Goal: Navigation & Orientation: Find specific page/section

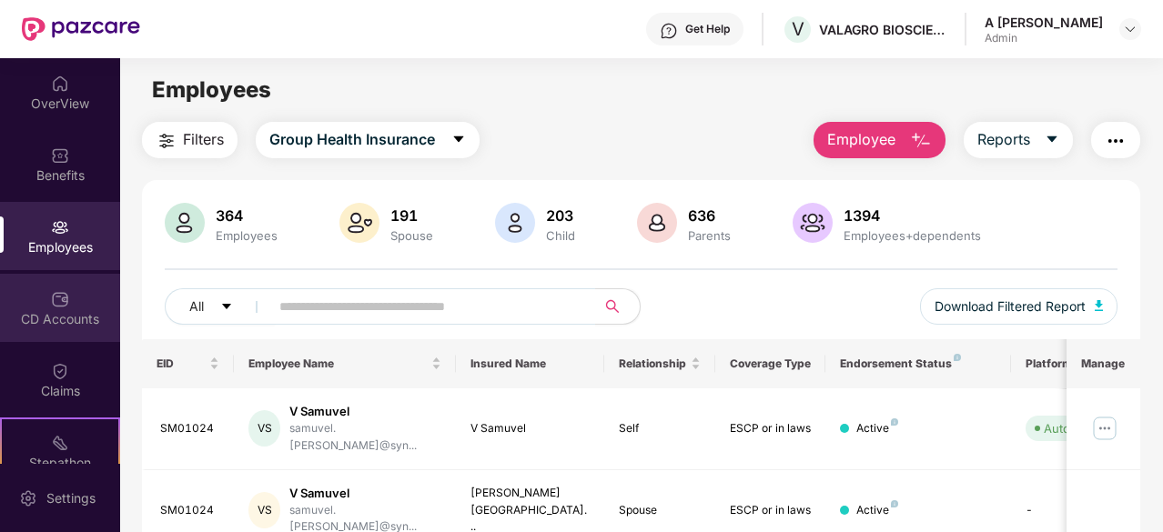
click at [81, 303] on div "CD Accounts" at bounding box center [60, 308] width 120 height 68
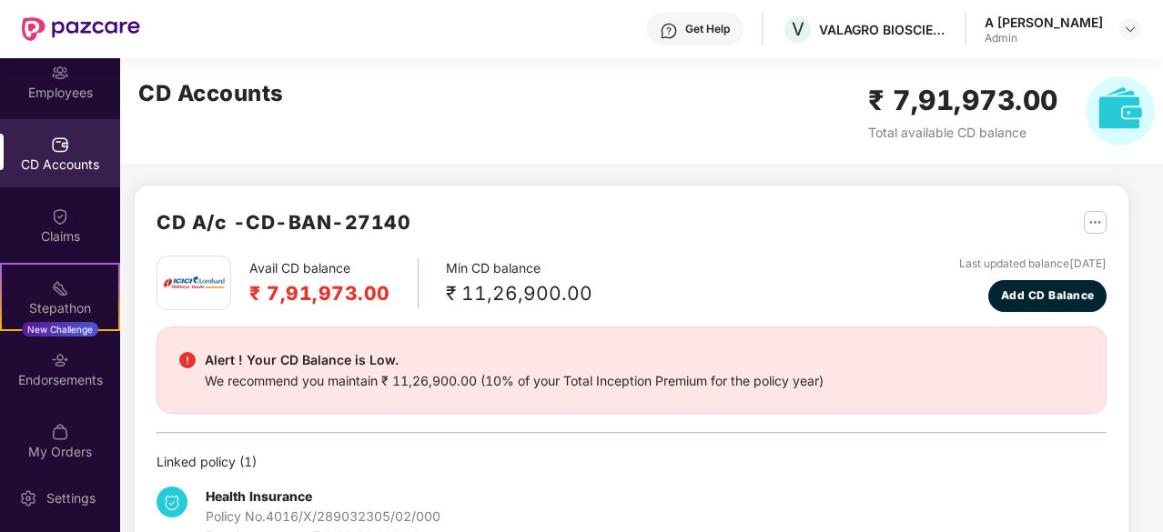
scroll to position [168, 0]
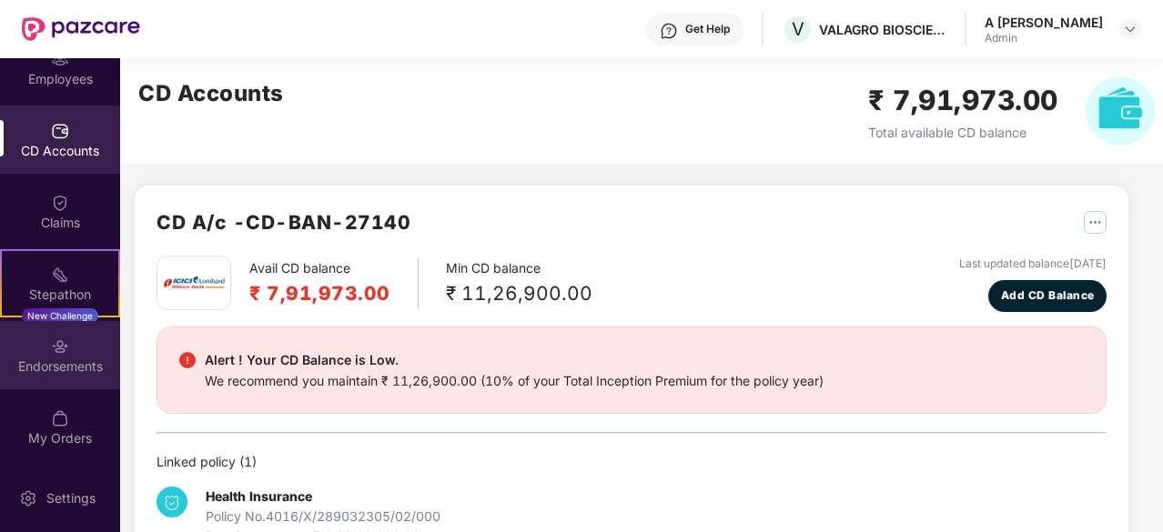
click at [67, 372] on div "Endorsements" at bounding box center [60, 367] width 120 height 18
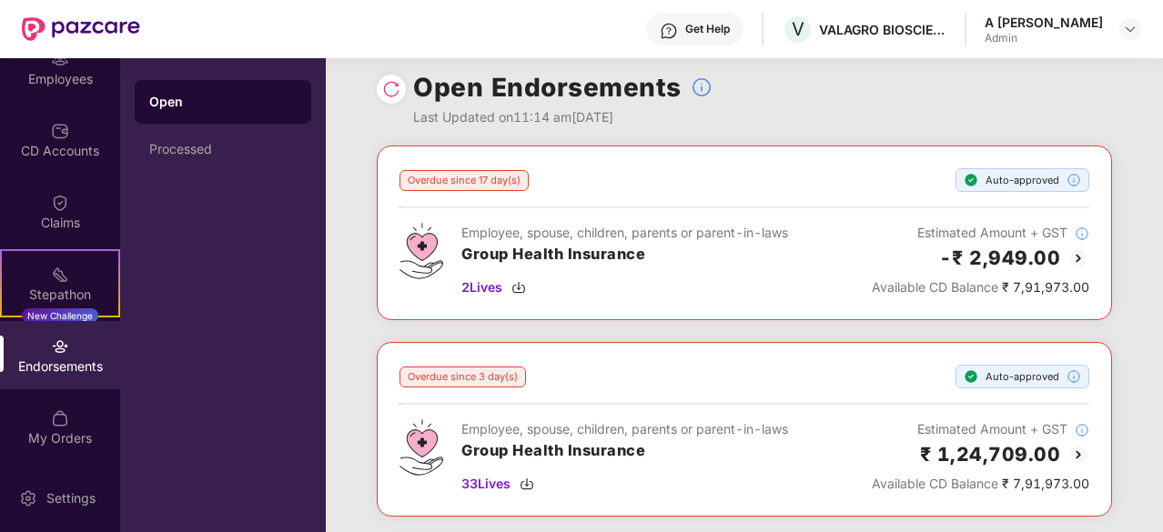
scroll to position [20, 0]
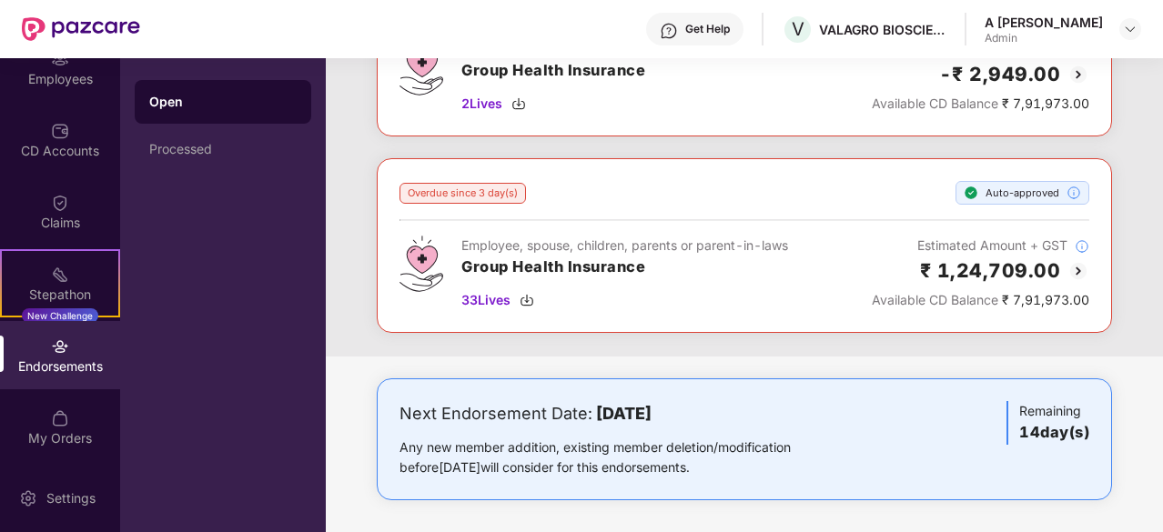
drag, startPoint x: 1150, startPoint y: 209, endPoint x: 1134, endPoint y: 212, distance: 16.6
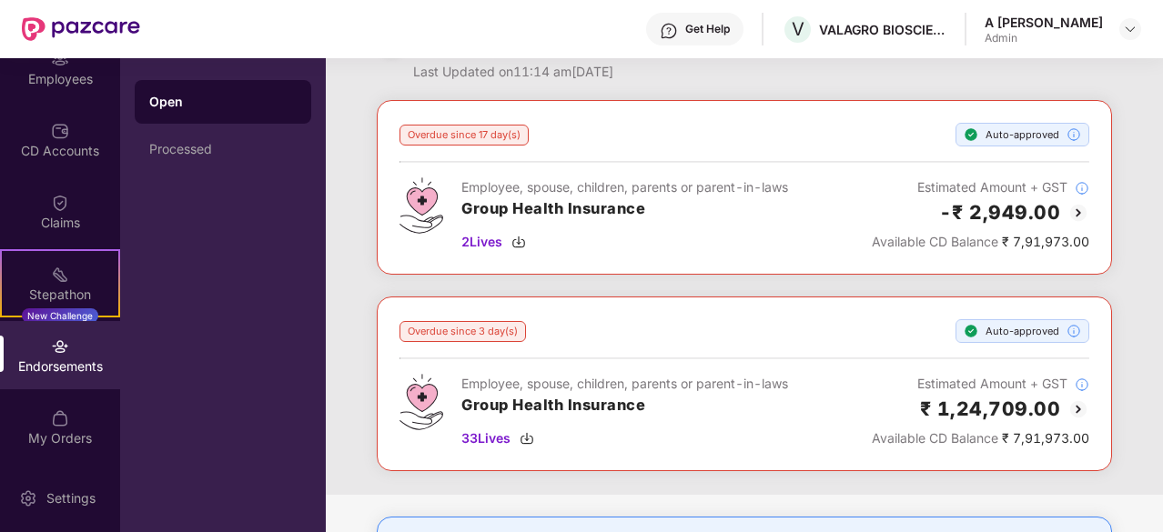
scroll to position [0, 0]
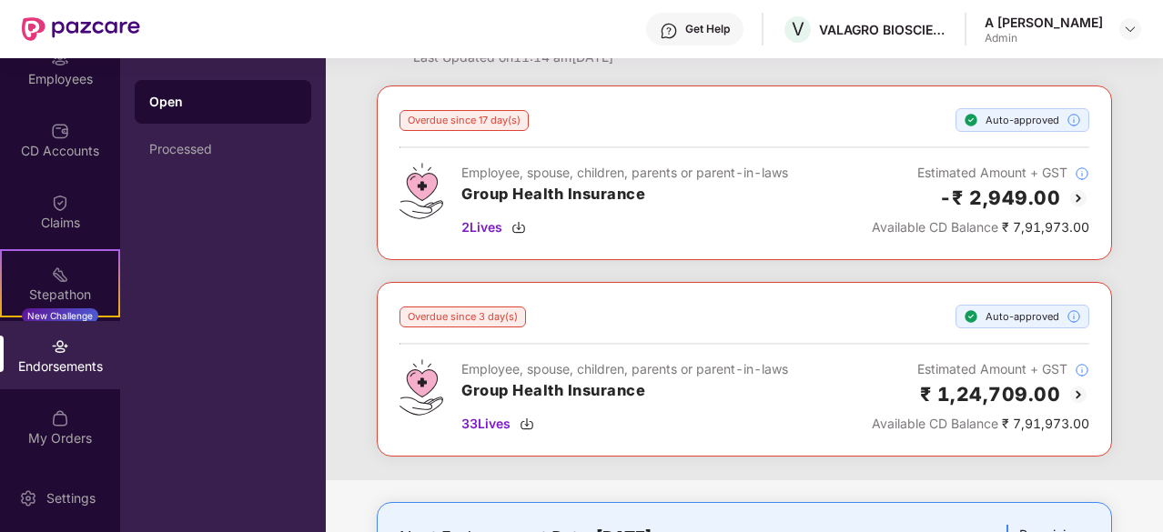
drag, startPoint x: 1134, startPoint y: 212, endPoint x: 1163, endPoint y: 250, distance: 48.0
click at [1149, 180] on div "Overdue since 17 day(s) Auto-approved Employee, spouse, children, parents or pa…" at bounding box center [744, 282] width 837 height 395
click at [51, 44] on div at bounding box center [81, 29] width 118 height 58
click at [60, 74] on div "Employees" at bounding box center [60, 79] width 120 height 18
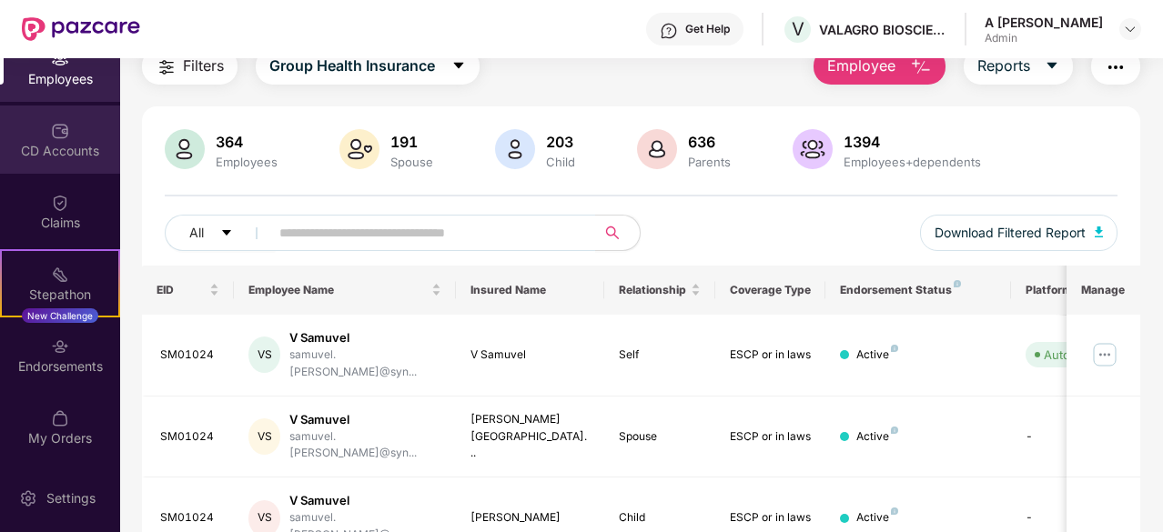
click at [51, 128] on img at bounding box center [60, 131] width 18 height 18
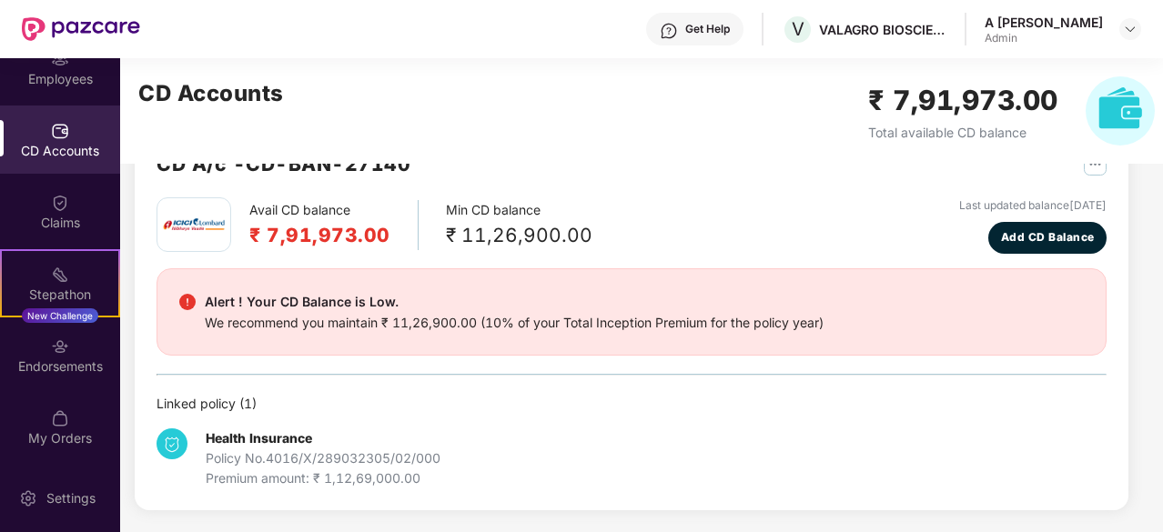
scroll to position [56, 0]
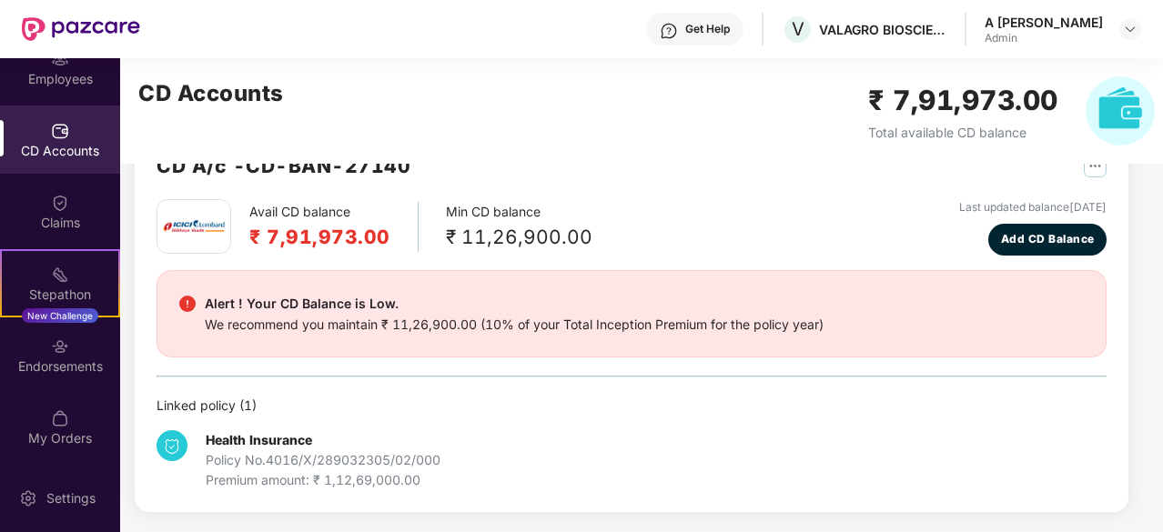
click at [617, 416] on div "Health Insurance Policy No. 4016/X/289032305/02/000 Premium amount: ₹ 1,12,69,0…" at bounding box center [632, 453] width 950 height 75
drag, startPoint x: 701, startPoint y: 374, endPoint x: 482, endPoint y: 430, distance: 225.3
click at [72, 359] on div "Endorsements" at bounding box center [60, 367] width 120 height 18
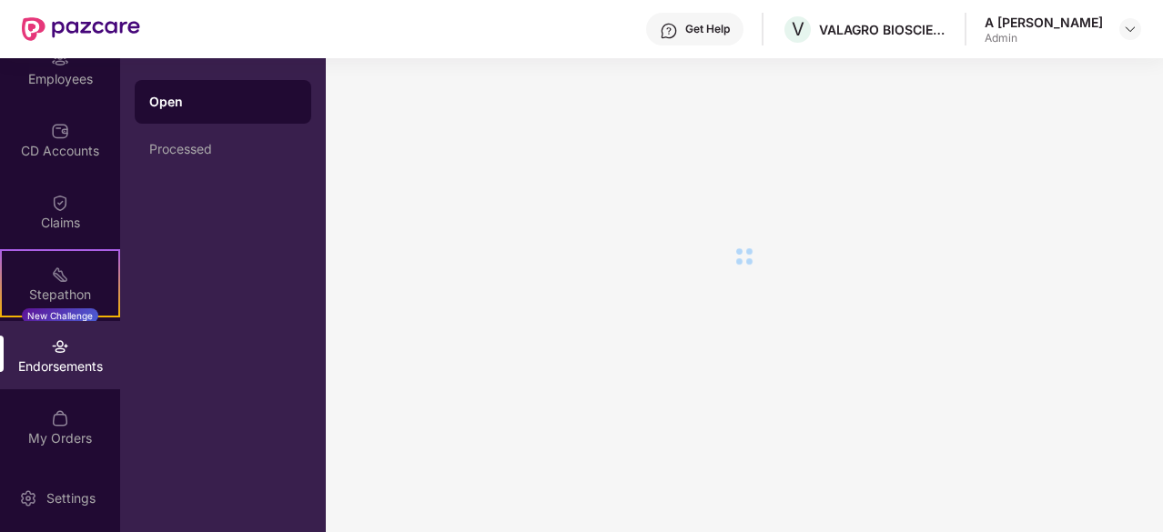
scroll to position [0, 0]
click at [85, 426] on div "My Orders" at bounding box center [60, 427] width 120 height 68
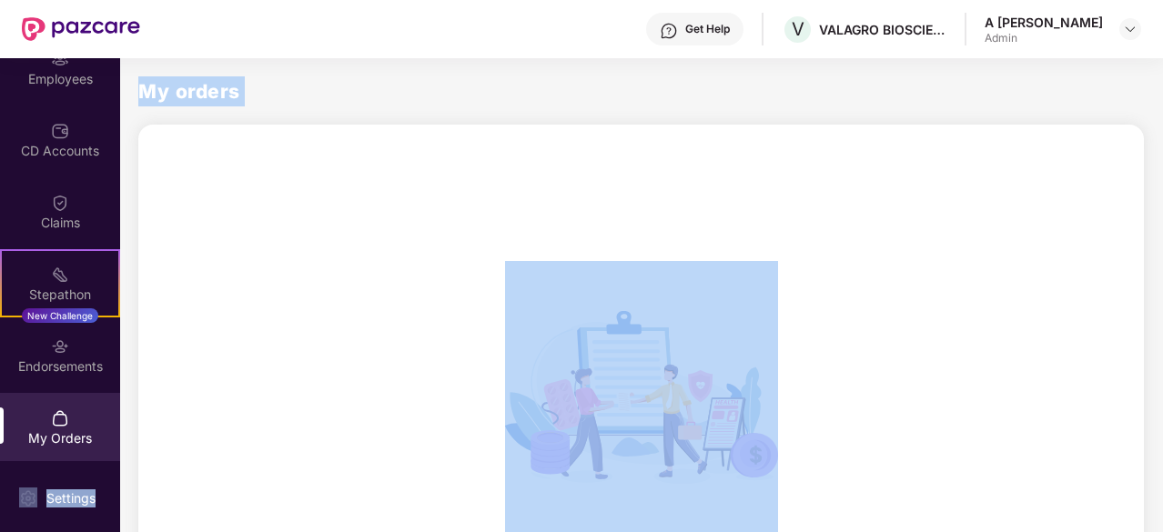
drag, startPoint x: 111, startPoint y: 389, endPoint x: 122, endPoint y: 487, distance: 98.0
click at [122, 487] on div "OverView Benefits Employees CD Accounts Claims Stepathon New Challenge Endorsem…" at bounding box center [581, 295] width 1163 height 474
click at [84, 490] on div "Settings" at bounding box center [71, 499] width 60 height 18
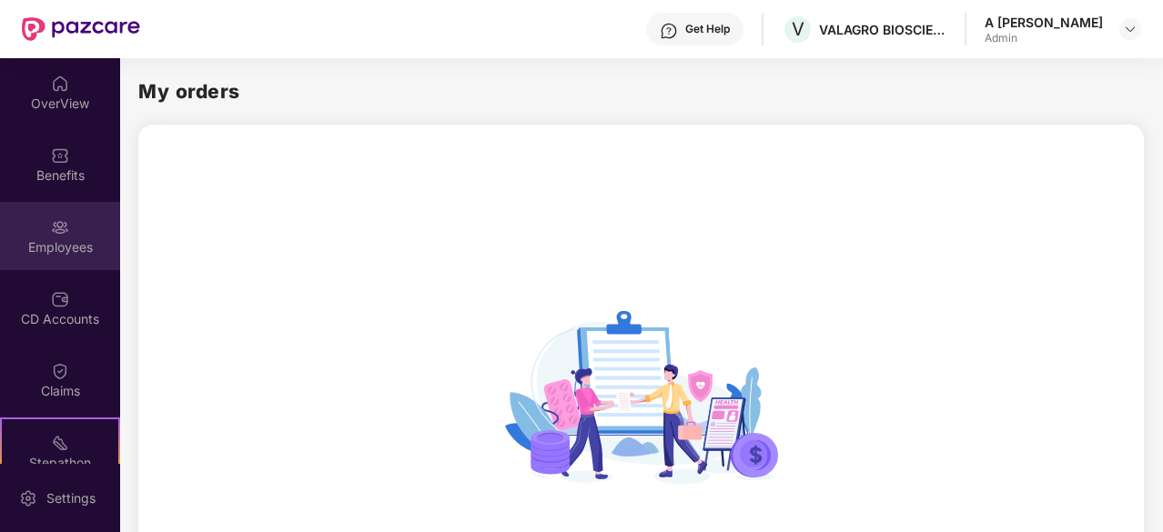
click at [70, 250] on div "Employees" at bounding box center [60, 247] width 120 height 18
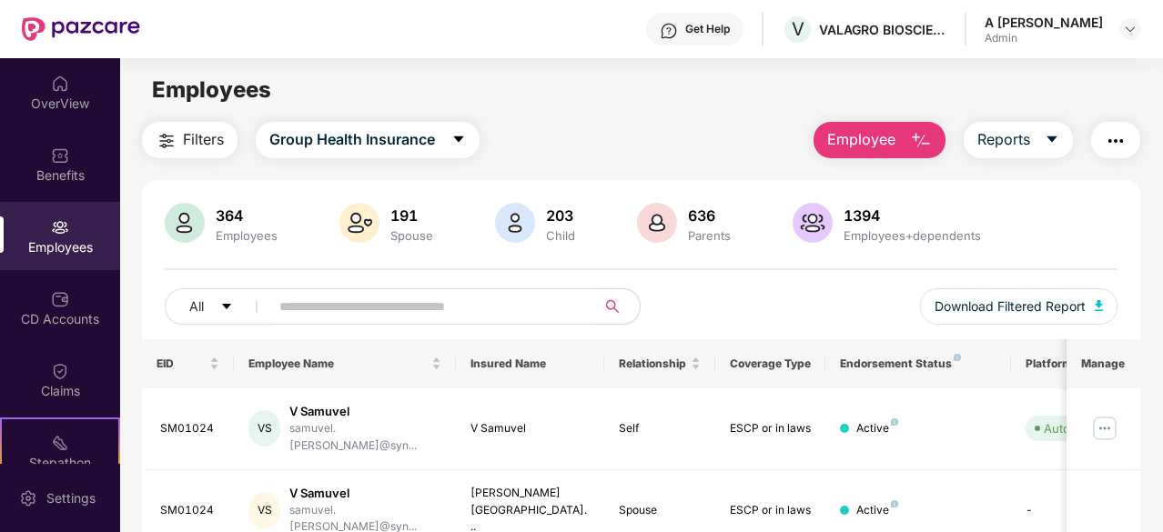
click at [692, 105] on div "Employees" at bounding box center [641, 90] width 1042 height 35
click at [60, 88] on img at bounding box center [60, 84] width 18 height 18
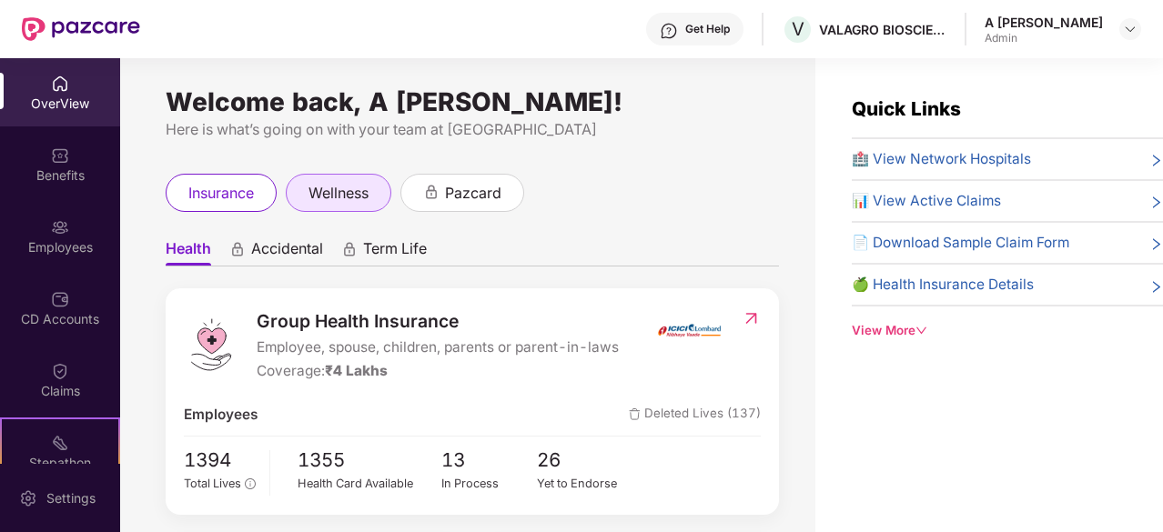
click at [338, 193] on span "wellness" at bounding box center [338, 193] width 60 height 23
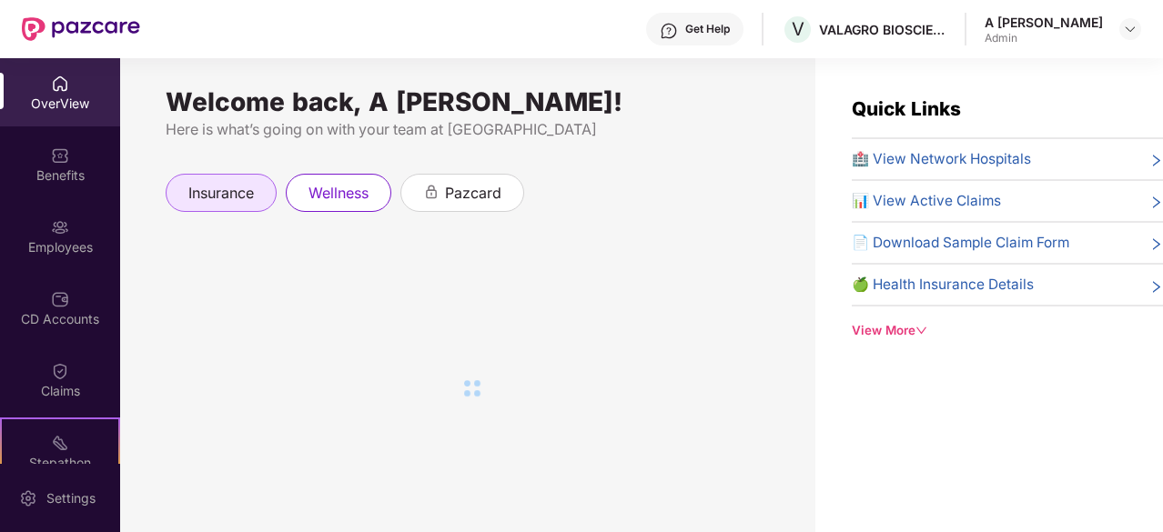
click at [229, 196] on span "insurance" at bounding box center [221, 193] width 66 height 23
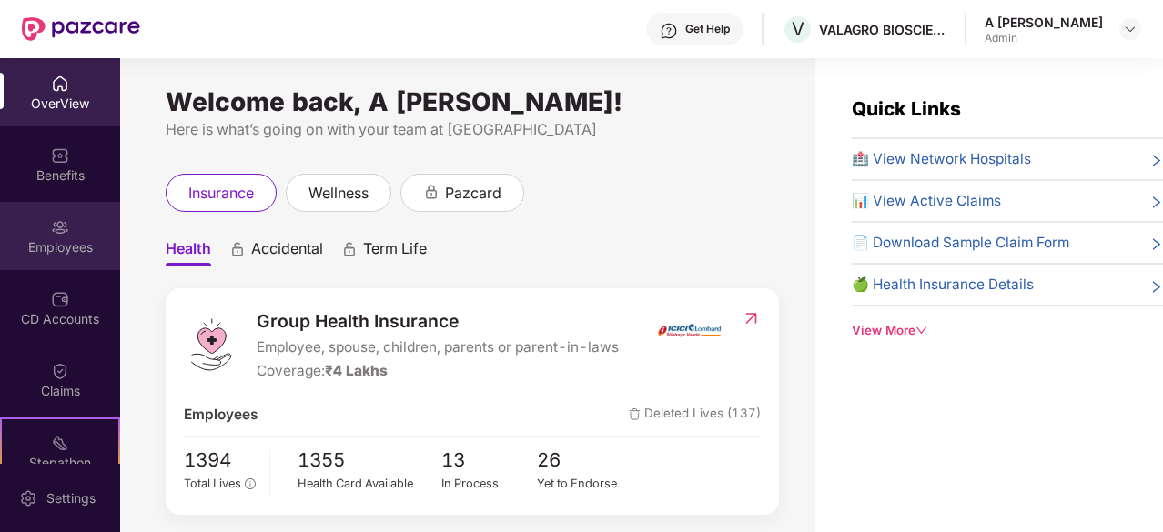
click at [61, 243] on div "Employees" at bounding box center [60, 247] width 120 height 18
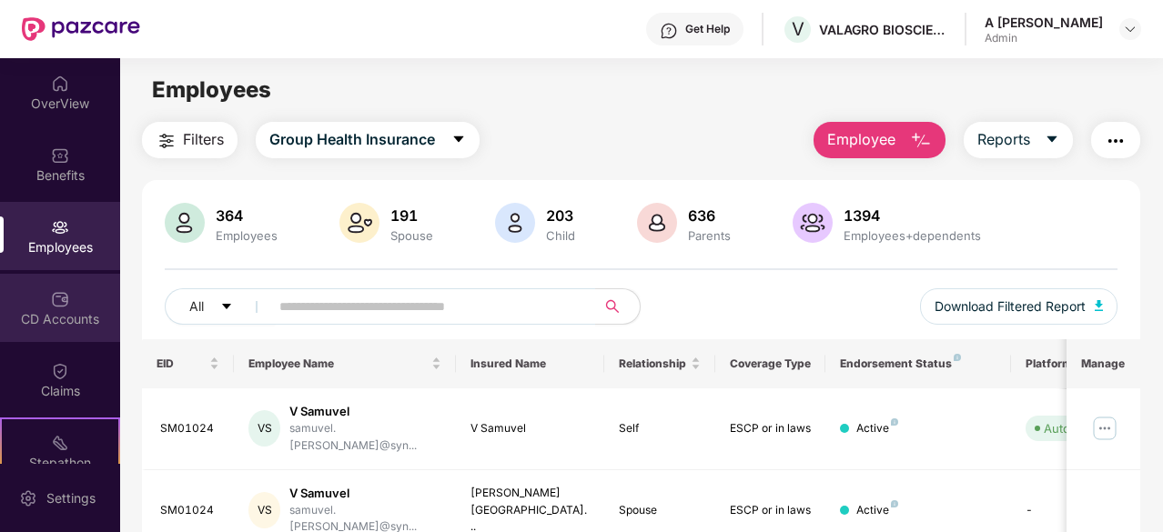
click at [88, 305] on div "CD Accounts" at bounding box center [60, 308] width 120 height 68
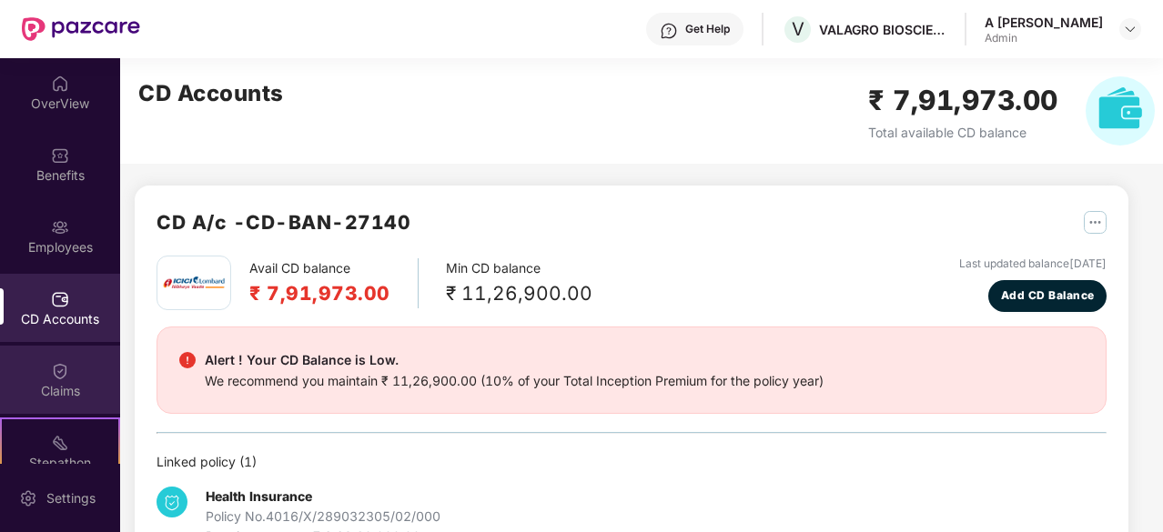
click at [70, 383] on div "Claims" at bounding box center [60, 391] width 120 height 18
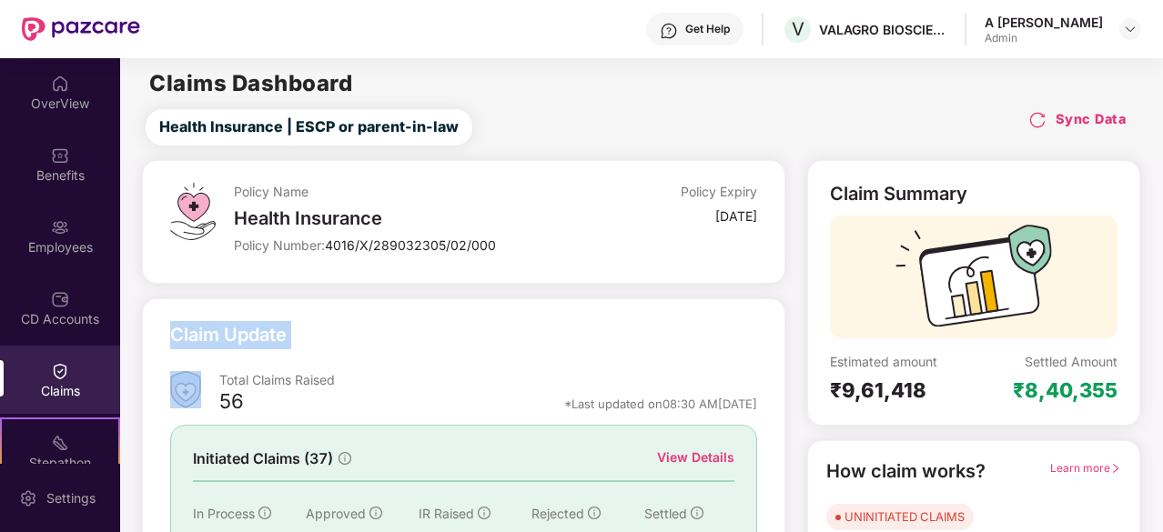
drag, startPoint x: 120, startPoint y: 288, endPoint x: 126, endPoint y: 379, distance: 91.2
click at [126, 379] on div "Policy Name Health Insurance Policy Number: 4016/X/289032305/02/000 Policy Expi…" at bounding box center [641, 436] width 1064 height 552
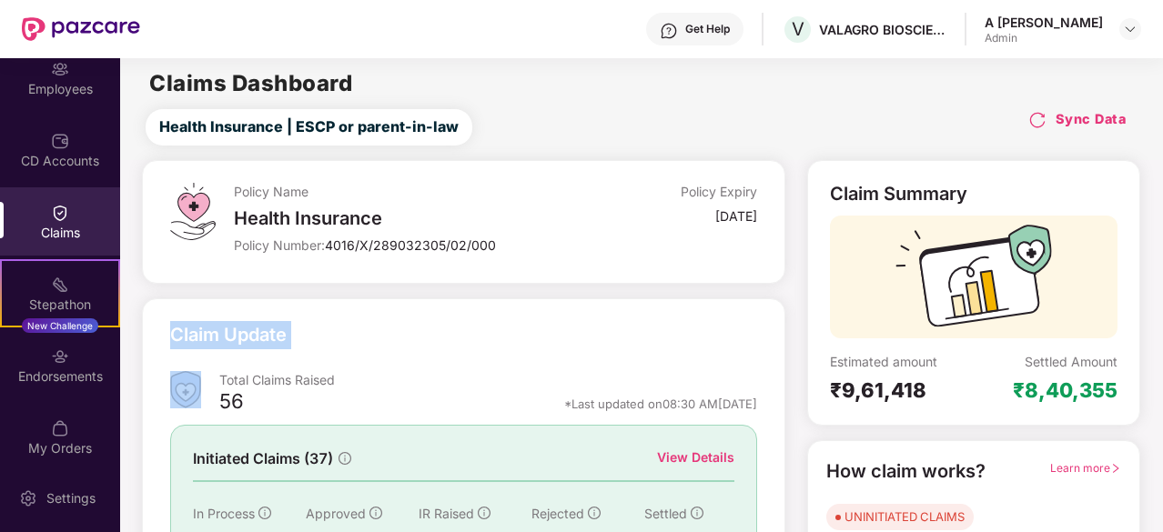
scroll to position [168, 0]
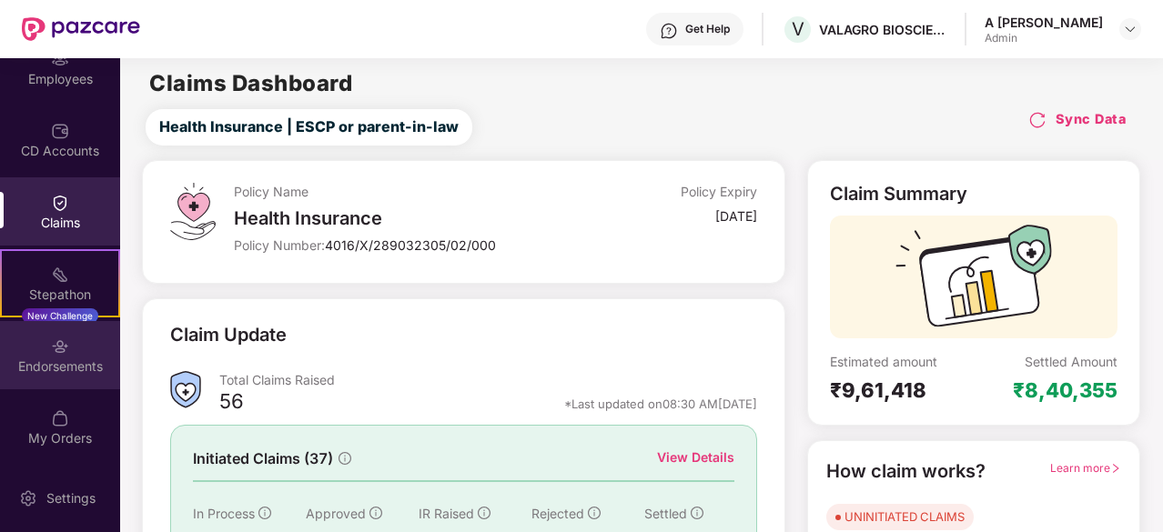
click at [44, 360] on div "Endorsements" at bounding box center [60, 367] width 120 height 18
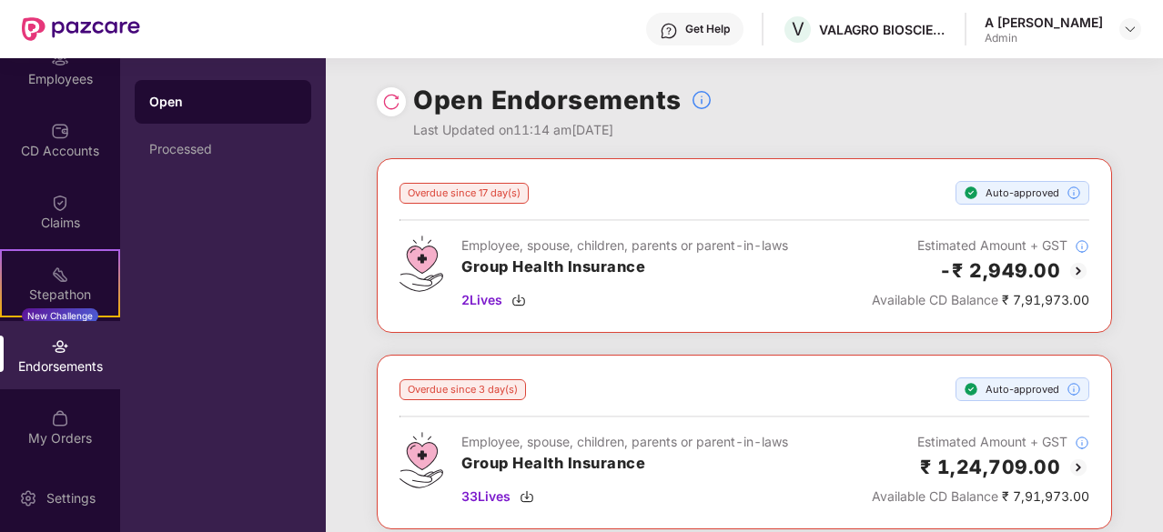
click at [820, 207] on div "Overdue since 17 day(s) Auto-approved Employee, spouse, children, parents or pa…" at bounding box center [744, 245] width 690 height 129
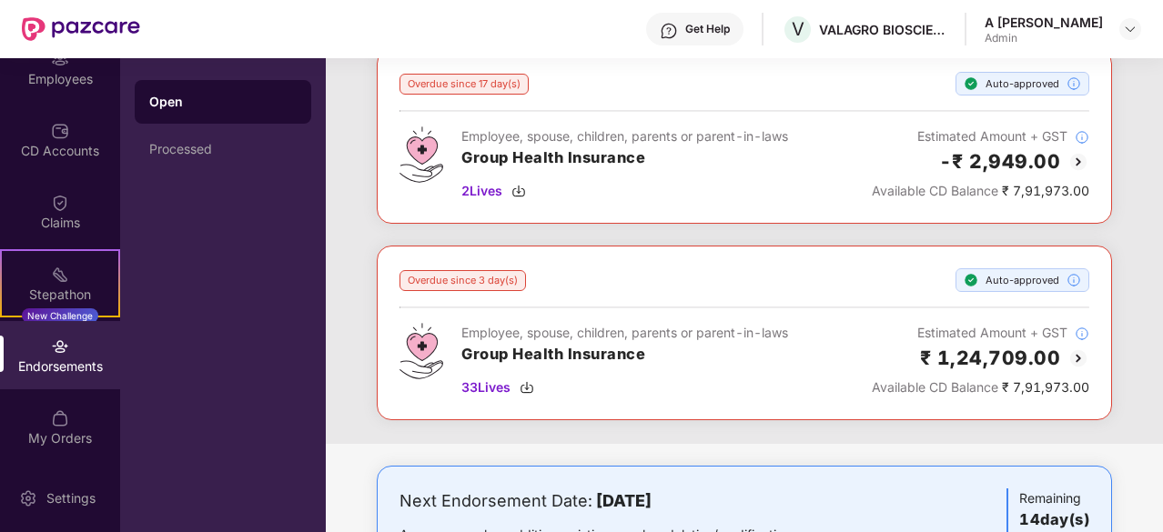
scroll to position [197, 0]
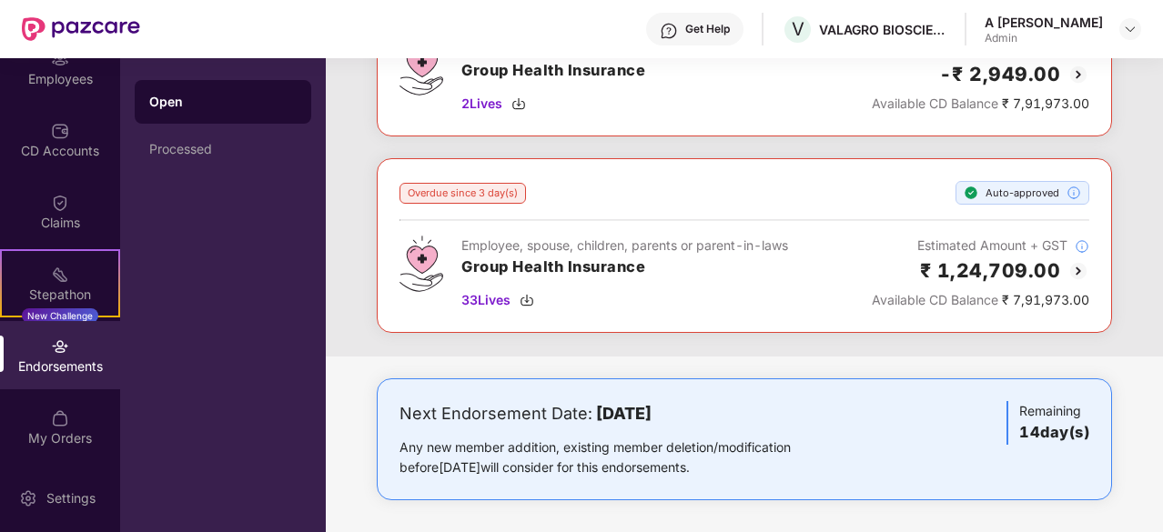
drag, startPoint x: 787, startPoint y: 311, endPoint x: 787, endPoint y: 401, distance: 90.1
drag, startPoint x: 868, startPoint y: 388, endPoint x: 827, endPoint y: 418, distance: 50.8
click at [64, 442] on div "My Orders" at bounding box center [60, 439] width 120 height 18
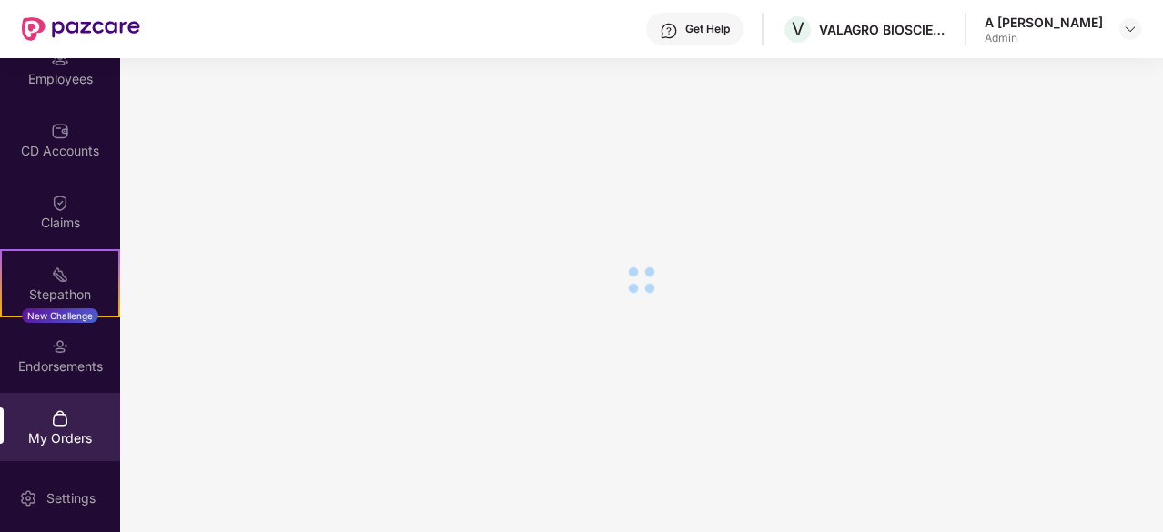
scroll to position [197, 0]
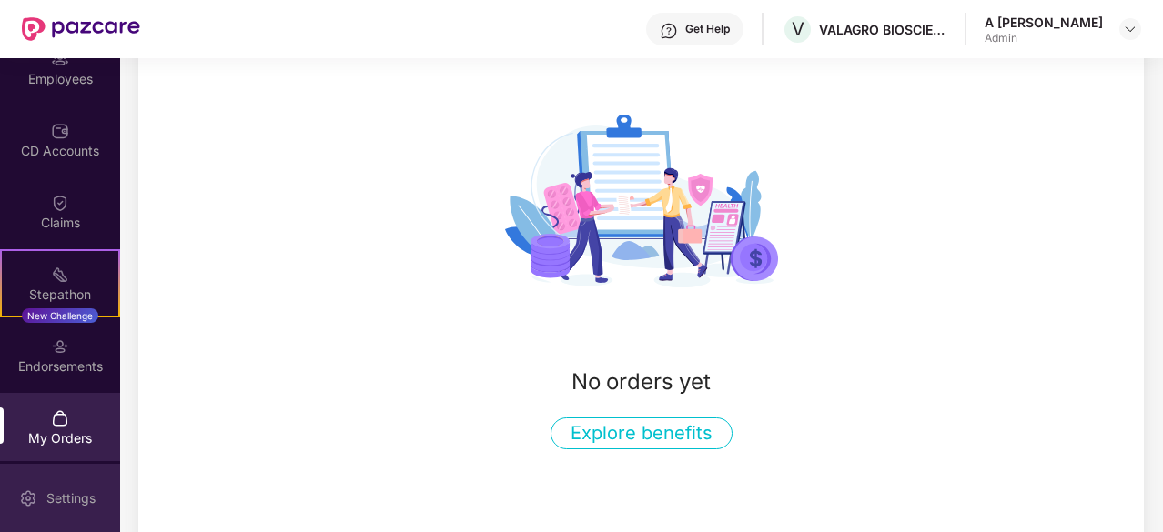
click at [39, 492] on div "Settings" at bounding box center [60, 498] width 120 height 68
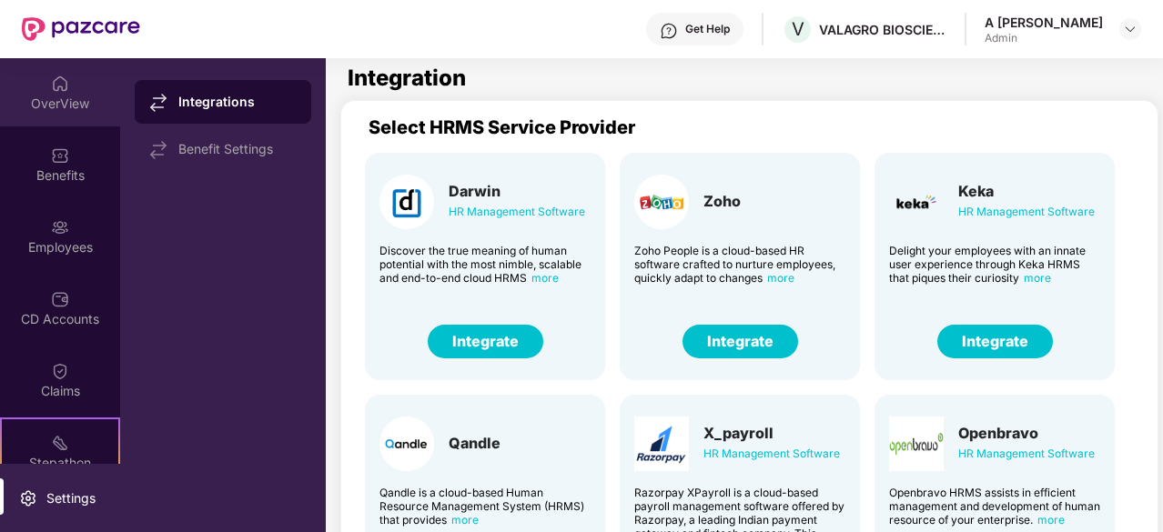
click at [62, 103] on div "OverView" at bounding box center [60, 104] width 120 height 18
